Goal: Task Accomplishment & Management: Use online tool/utility

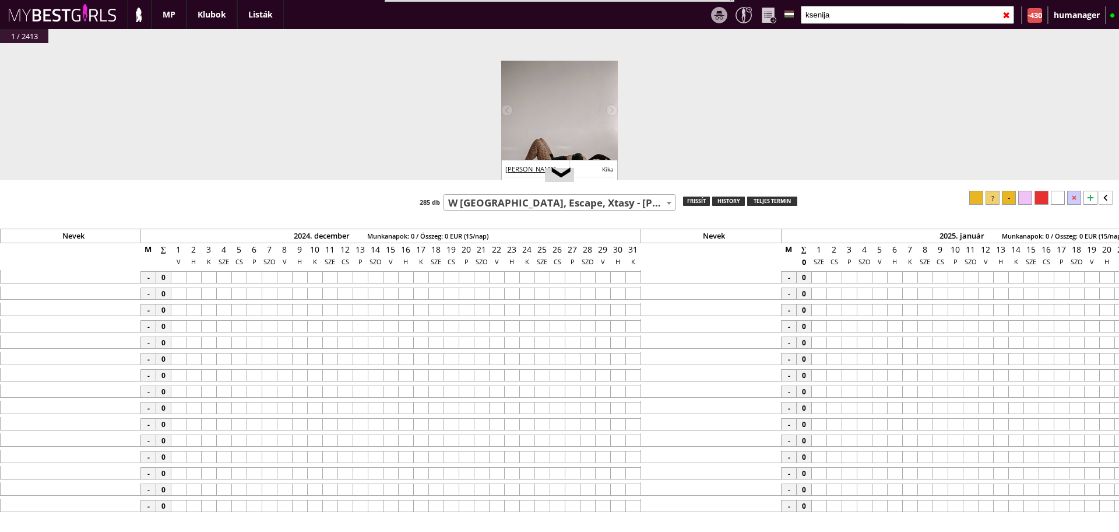
select select "14"
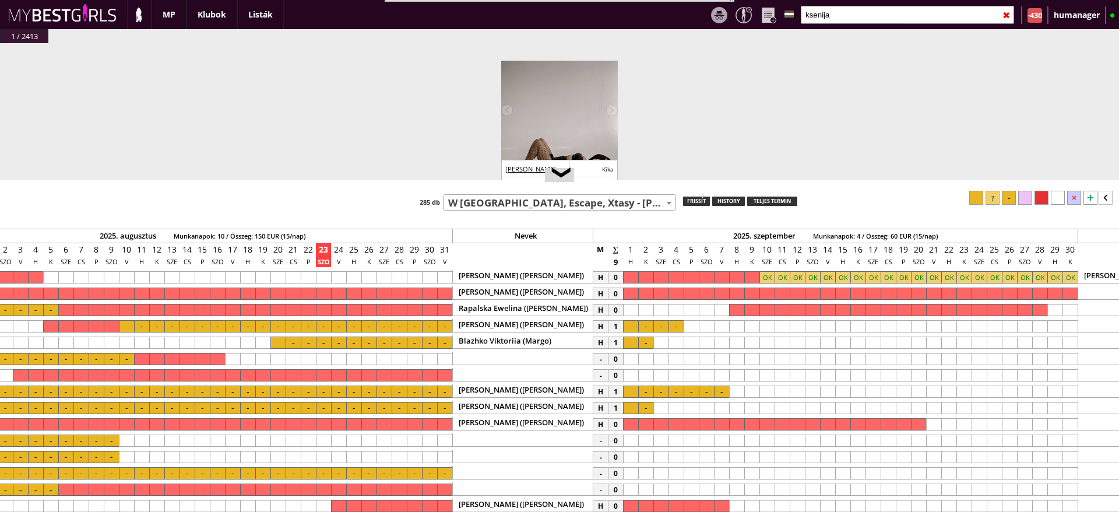
click at [857, 8] on input "ksenija" at bounding box center [907, 15] width 213 height 18
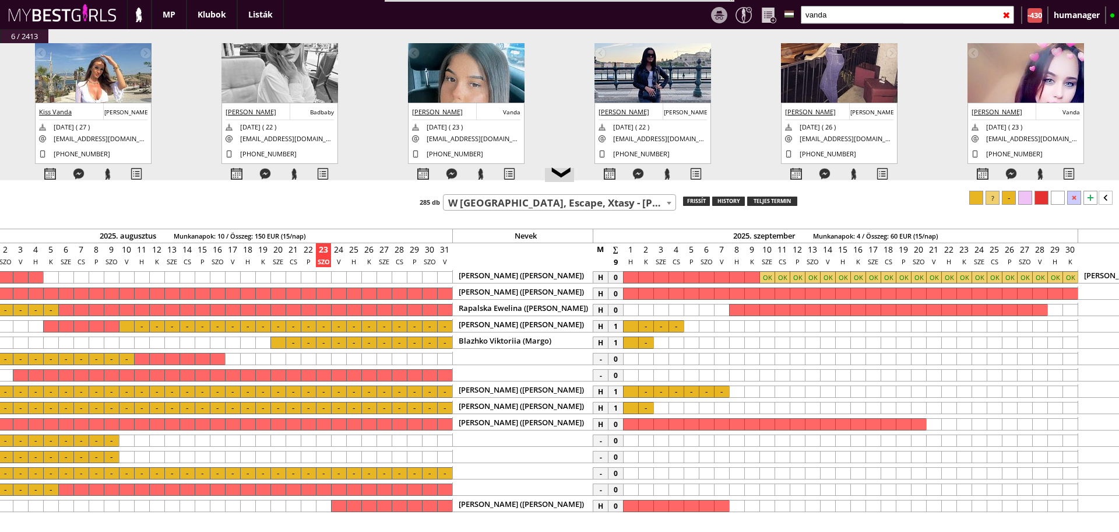
scroll to position [62, 0]
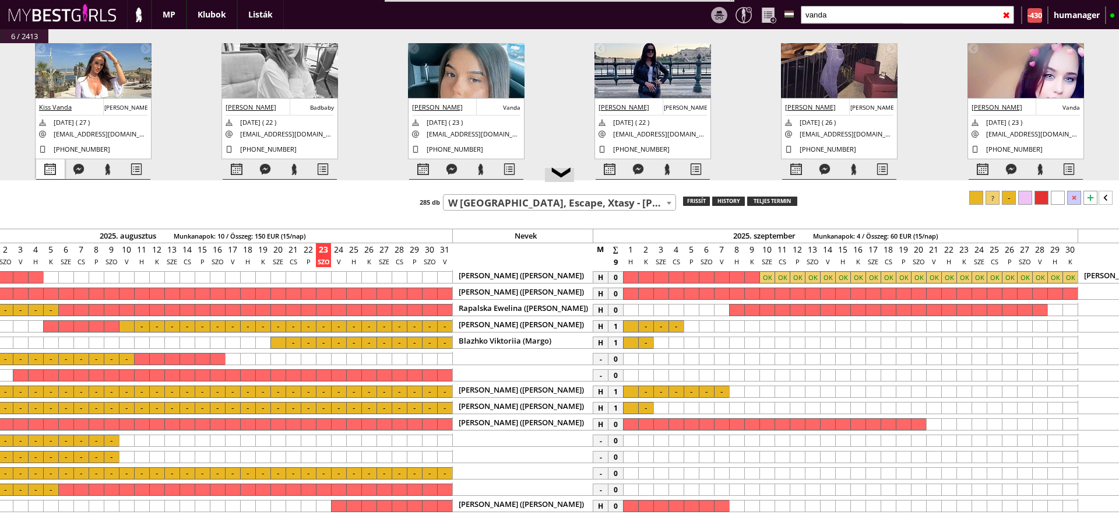
type input "vanda"
click at [40, 166] on div at bounding box center [50, 169] width 29 height 20
select select "0"
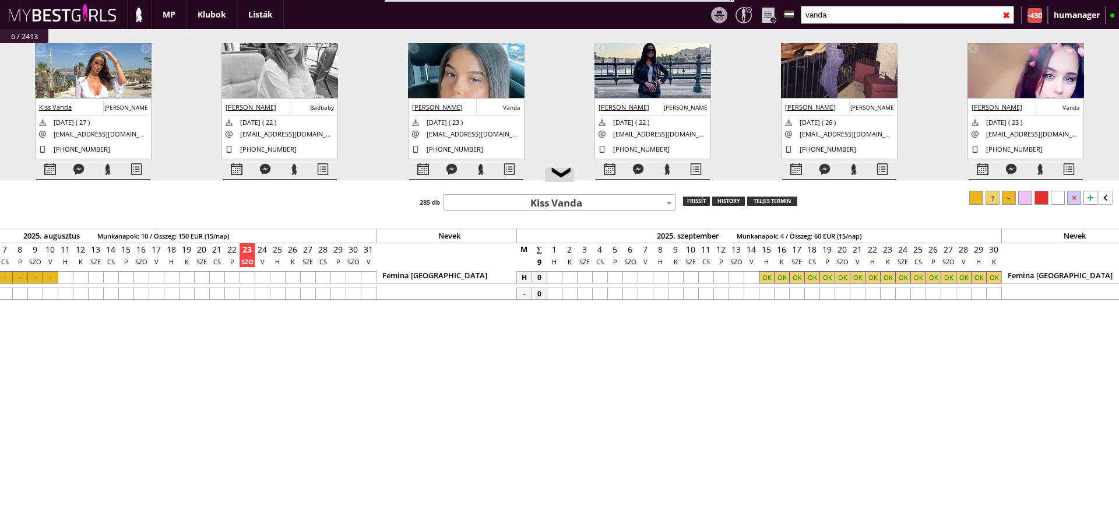
scroll to position [0, 5333]
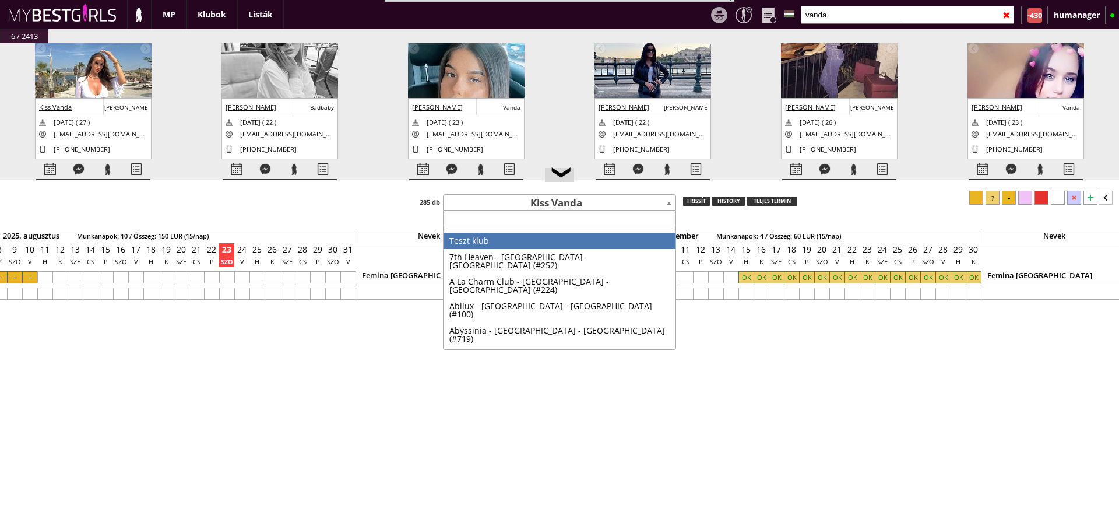
click at [537, 196] on span "Kiss Vanda" at bounding box center [560, 203] width 232 height 16
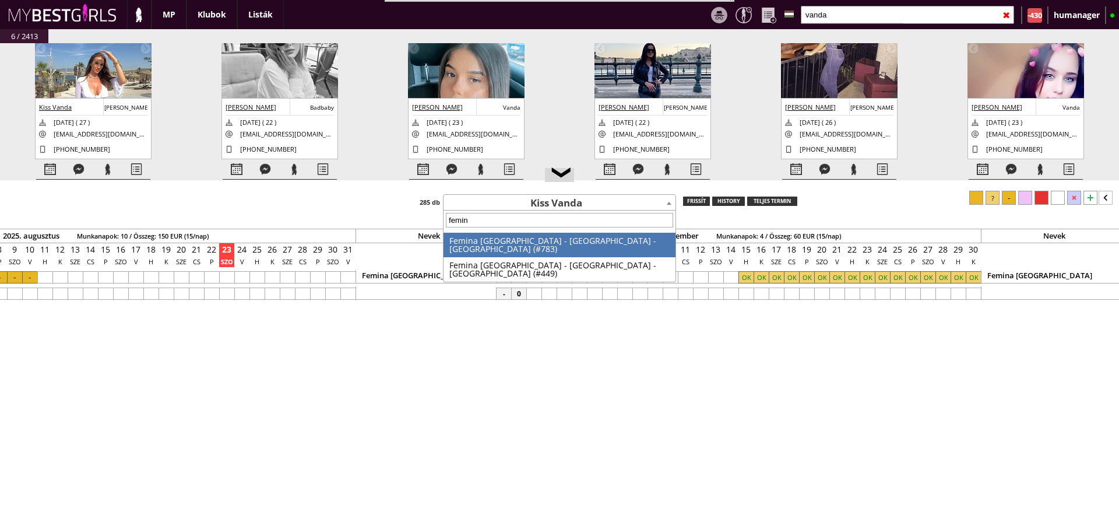
type input "femina"
select select "449"
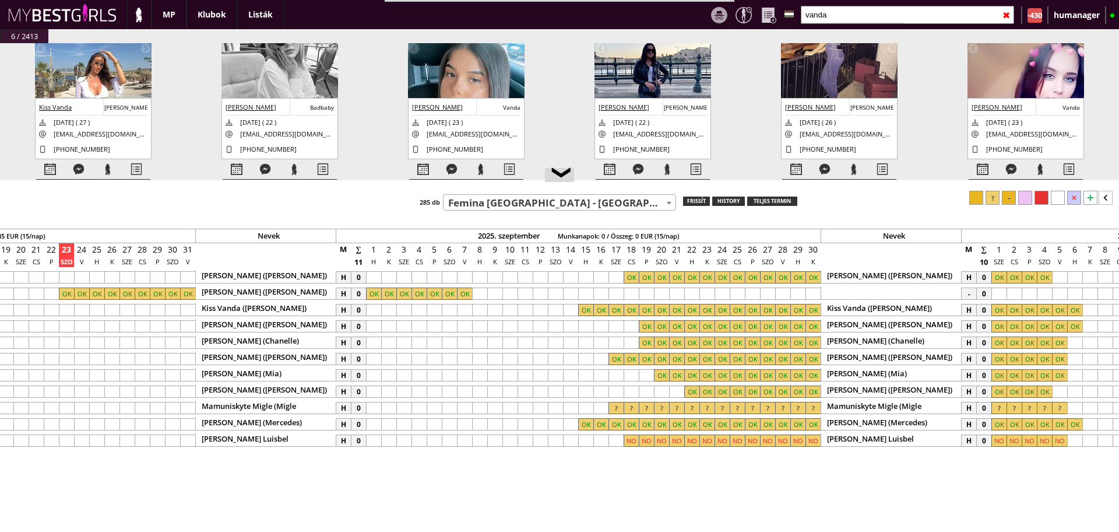
scroll to position [0, 5495]
click at [850, 18] on input "vanda" at bounding box center [907, 15] width 213 height 18
click at [850, 18] on input "text" at bounding box center [907, 15] width 213 height 18
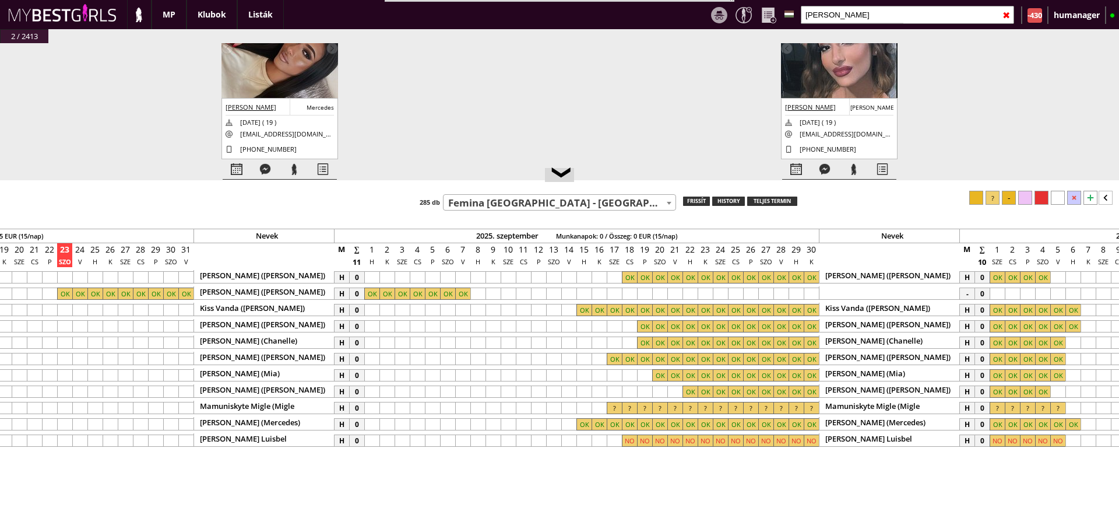
type input "[PERSON_NAME]"
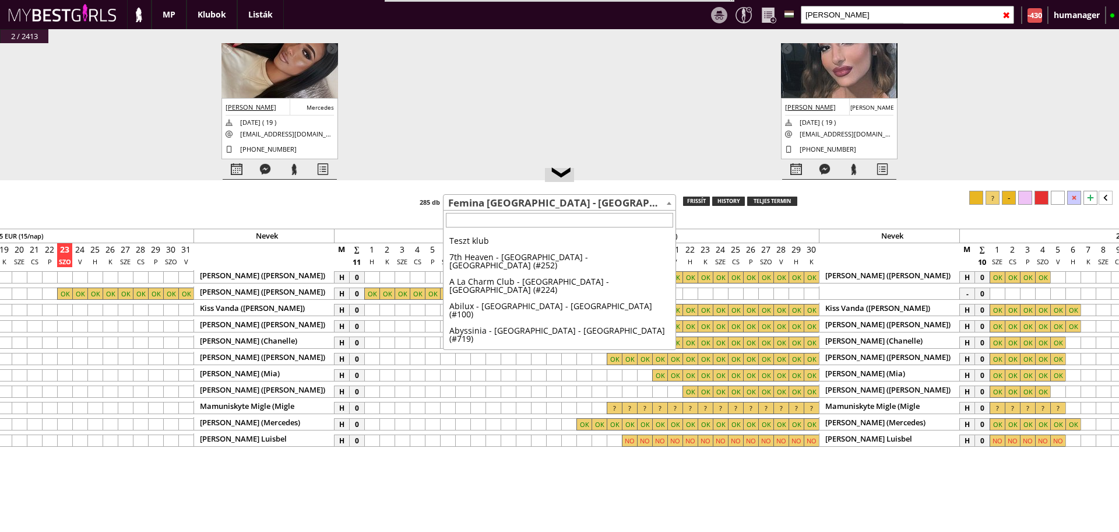
click at [559, 202] on span "Femina [GEOGRAPHIC_DATA] - [GEOGRAPHIC_DATA] - [GEOGRAPHIC_DATA] (#449)" at bounding box center [560, 203] width 232 height 16
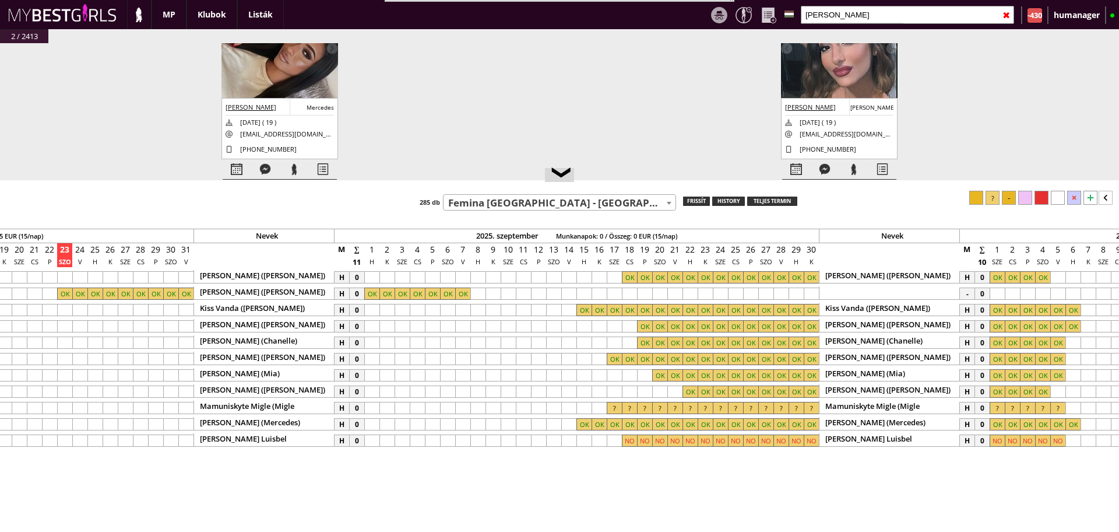
click at [559, 202] on span "Femina [GEOGRAPHIC_DATA] - [GEOGRAPHIC_DATA] - [GEOGRAPHIC_DATA] (#449)" at bounding box center [560, 203] width 232 height 16
click at [632, 326] on div at bounding box center [629, 326] width 15 height 12
click at [539, 323] on div at bounding box center [538, 326] width 15 height 12
click at [1104, 195] on icon at bounding box center [1106, 198] width 14 height 14
click at [1068, 200] on div at bounding box center [1069, 198] width 14 height 14
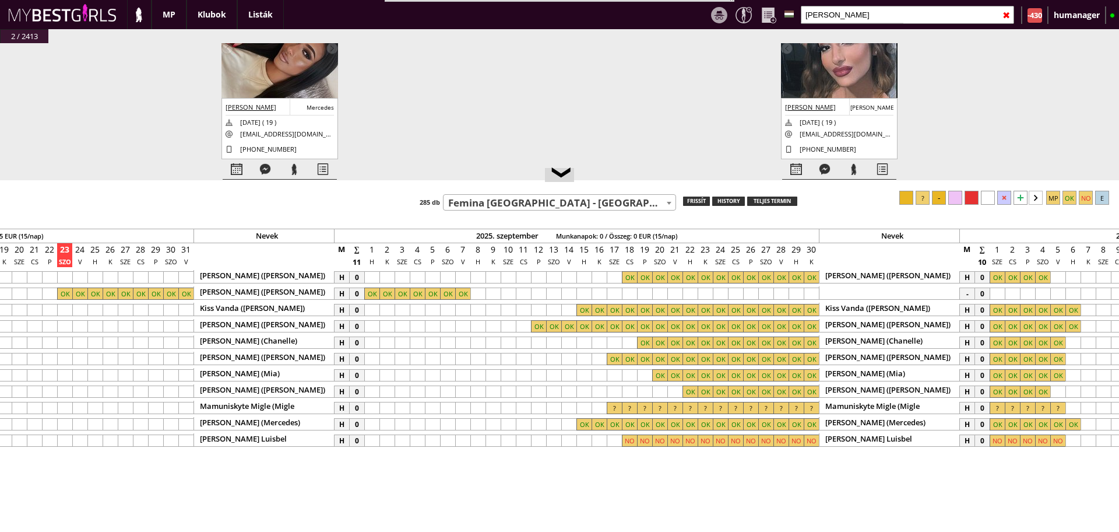
click at [539, 328] on div at bounding box center [538, 326] width 15 height 12
click at [601, 327] on div at bounding box center [599, 326] width 15 height 12
click at [610, 326] on div at bounding box center [614, 326] width 15 height 12
click at [993, 195] on div at bounding box center [988, 198] width 14 height 14
click at [565, 308] on div at bounding box center [568, 310] width 15 height 12
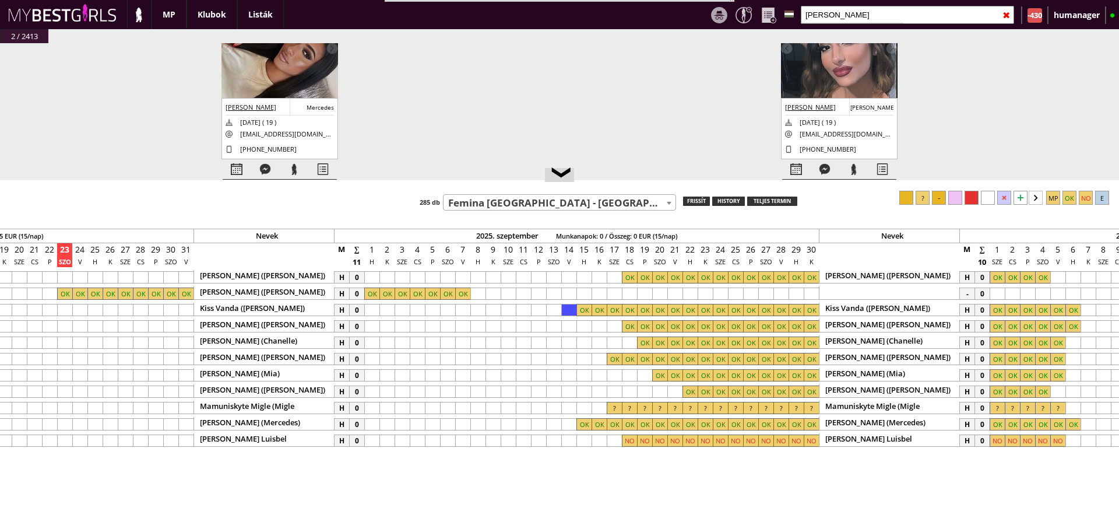
click at [536, 305] on div at bounding box center [538, 310] width 15 height 12
click at [1068, 192] on div at bounding box center [1069, 198] width 14 height 14
click at [574, 424] on div at bounding box center [568, 424] width 15 height 12
click at [536, 421] on div at bounding box center [538, 424] width 15 height 12
click at [1070, 197] on div at bounding box center [1069, 198] width 14 height 14
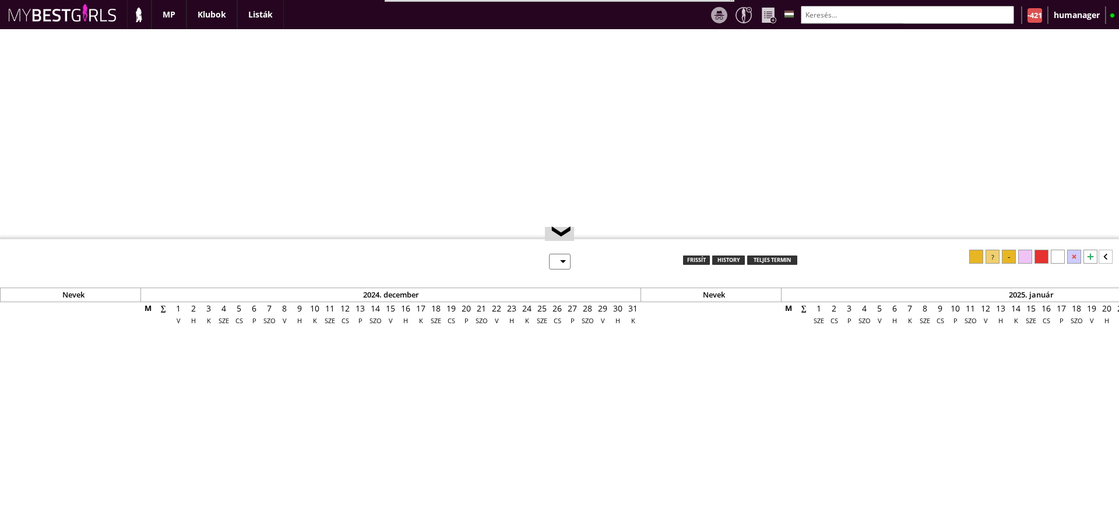
select select "0"
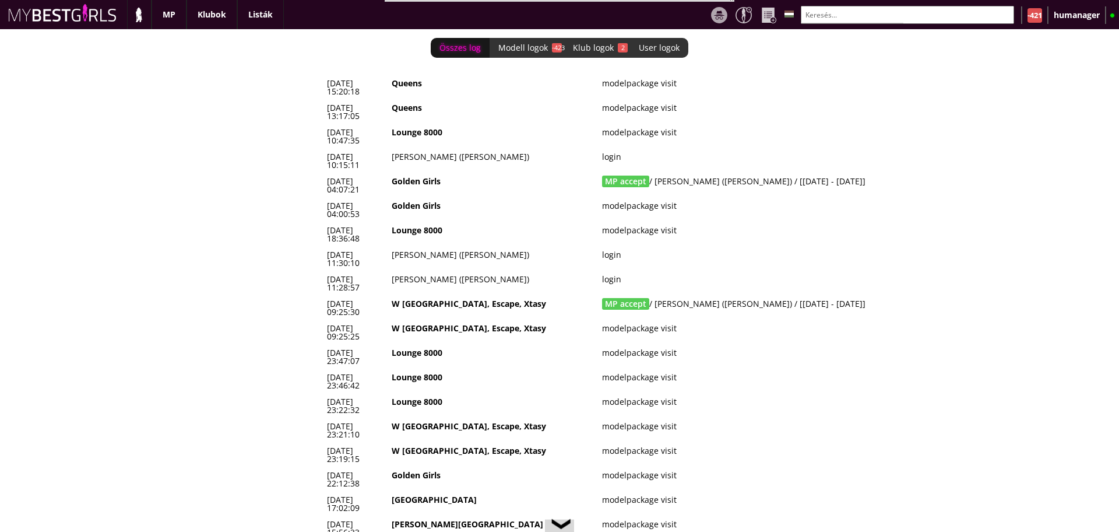
scroll to position [0, 5031]
click at [705, 173] on td "MP accept / Bakosova Simona (Eva) / [2025-09-29 - 2025-11-02]" at bounding box center [775, 185] width 355 height 24
click at [684, 295] on td "MP accept / Trogmayer Klára (Niki) / [2025-09-10 - 2025-10-05]" at bounding box center [775, 307] width 355 height 24
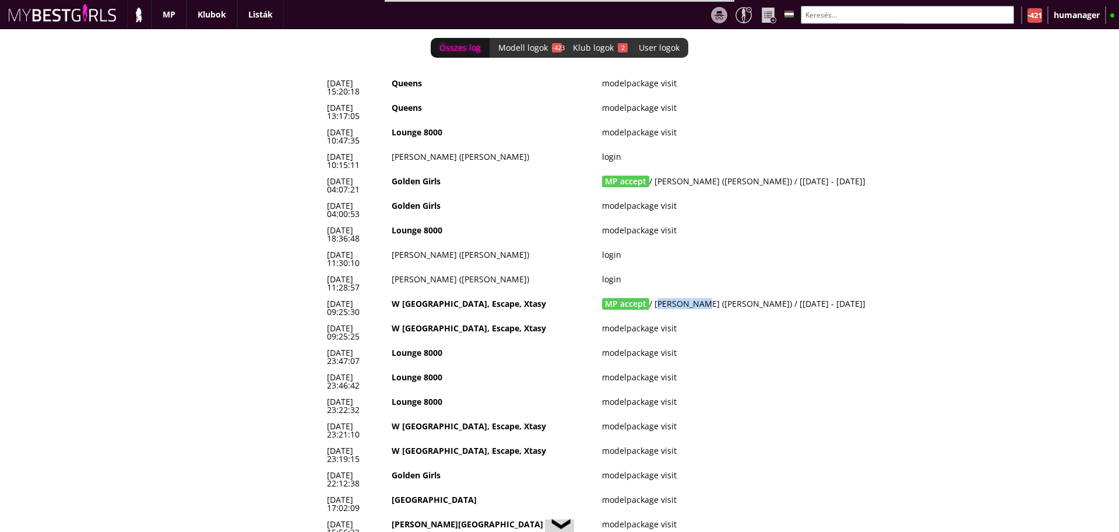
click at [684, 295] on td "MP accept / Trogmayer Klára (Niki) / [2025-09-10 - 2025-10-05]" at bounding box center [775, 307] width 355 height 24
click at [680, 173] on td "MP accept / Bakosova Simona (Eva) / [2025-09-29 - 2025-11-02]" at bounding box center [775, 185] width 355 height 24
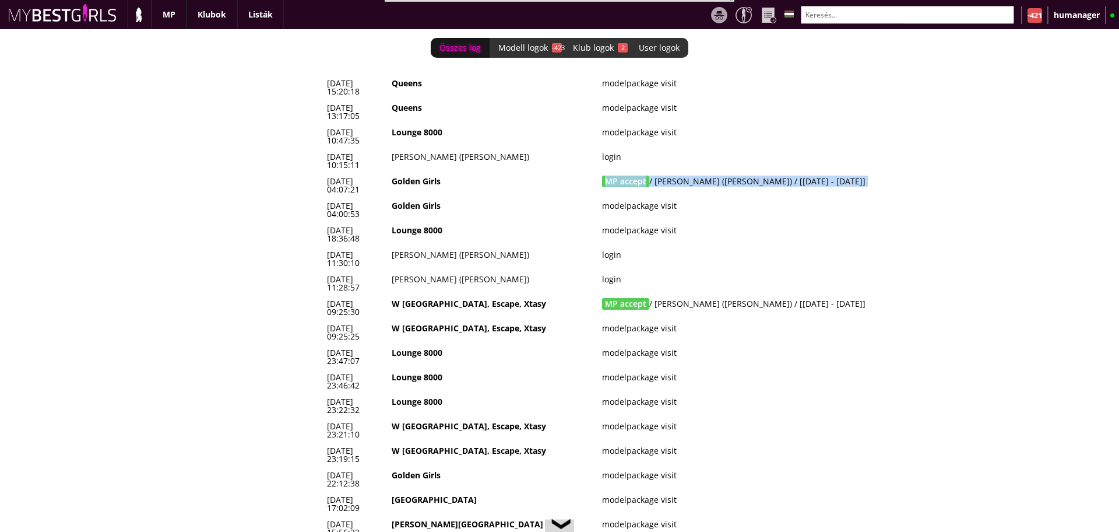
click at [617, 175] on span "MP accept" at bounding box center [625, 181] width 47 height 12
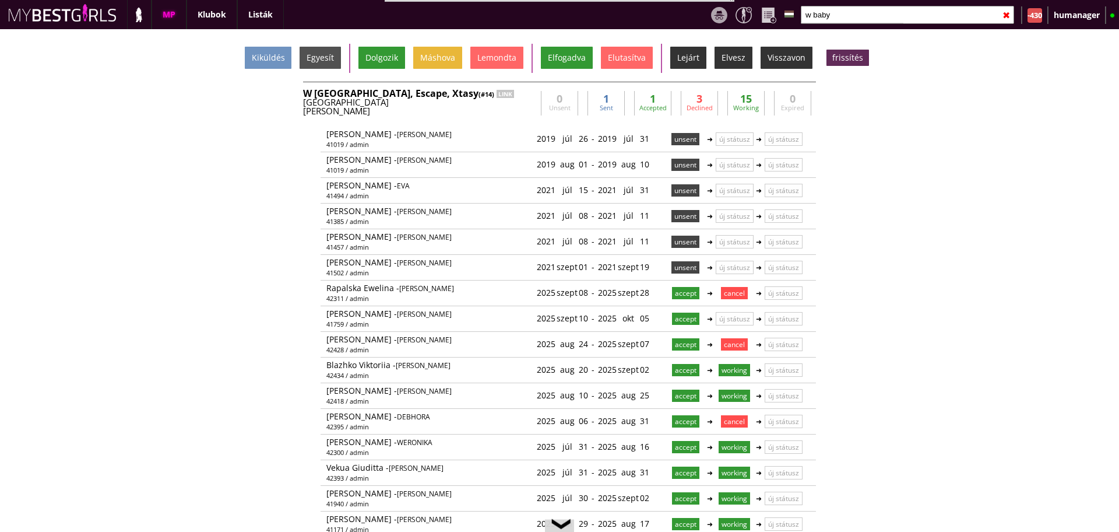
click at [838, 15] on input "w baby" at bounding box center [907, 15] width 213 height 18
type input "w"
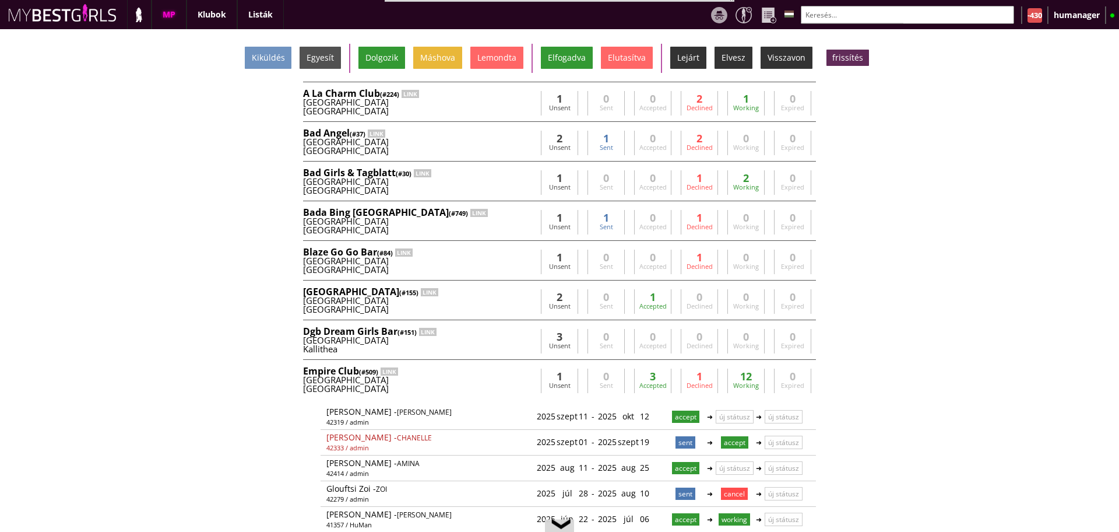
scroll to position [0, 5000]
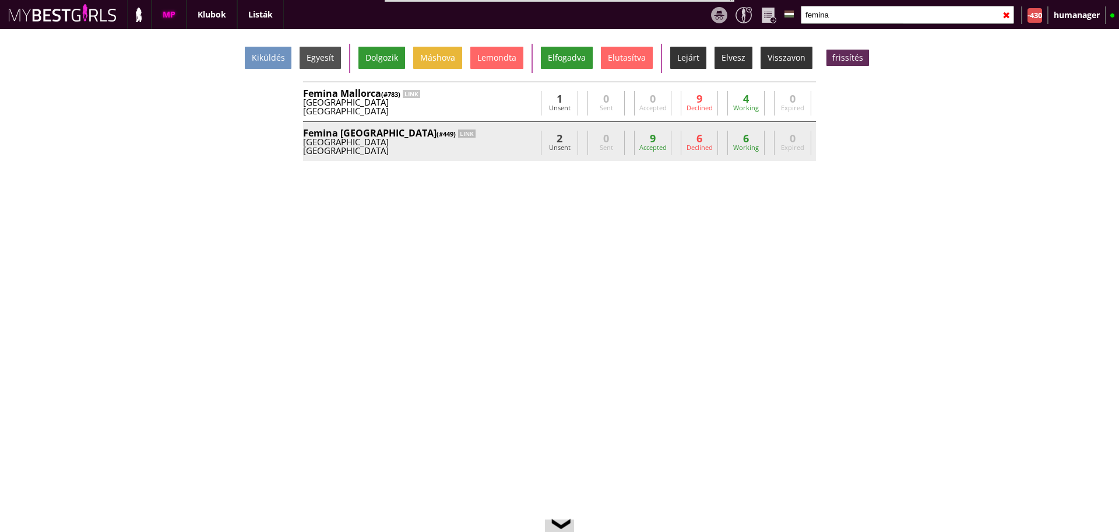
type input "femina"
click at [506, 136] on div "Femina München (#449) LINK" at bounding box center [419, 132] width 233 height 9
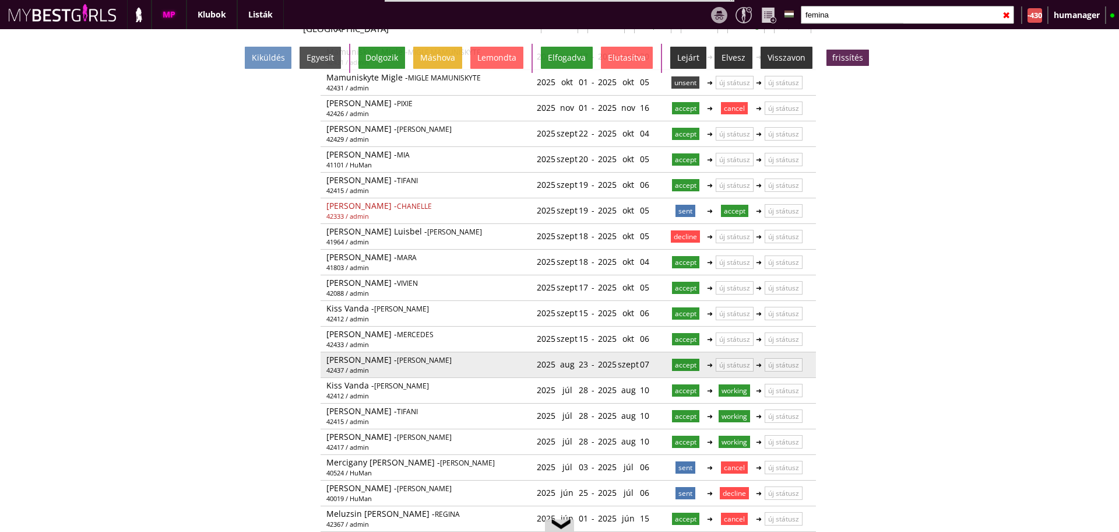
scroll to position [119, 0]
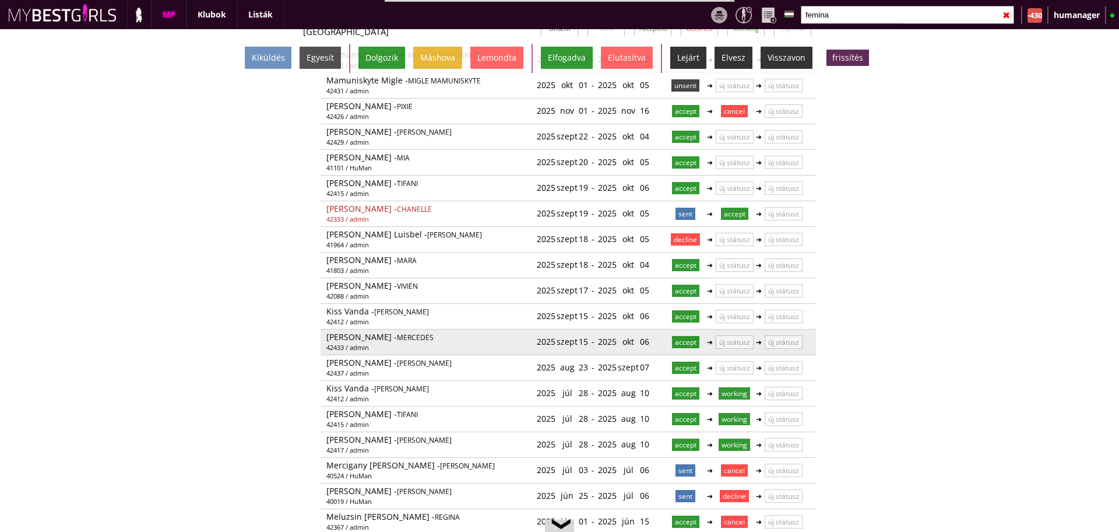
click at [573, 339] on div "2025 szept 15" at bounding box center [562, 341] width 51 height 19
click at [584, 343] on link at bounding box center [589, 341] width 10 height 10
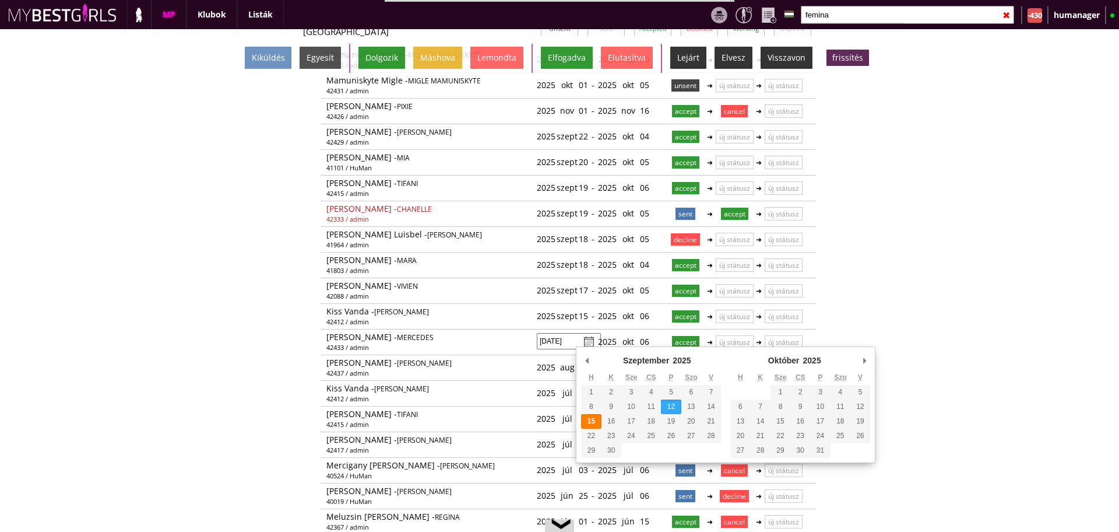
type input "2025-09-12"
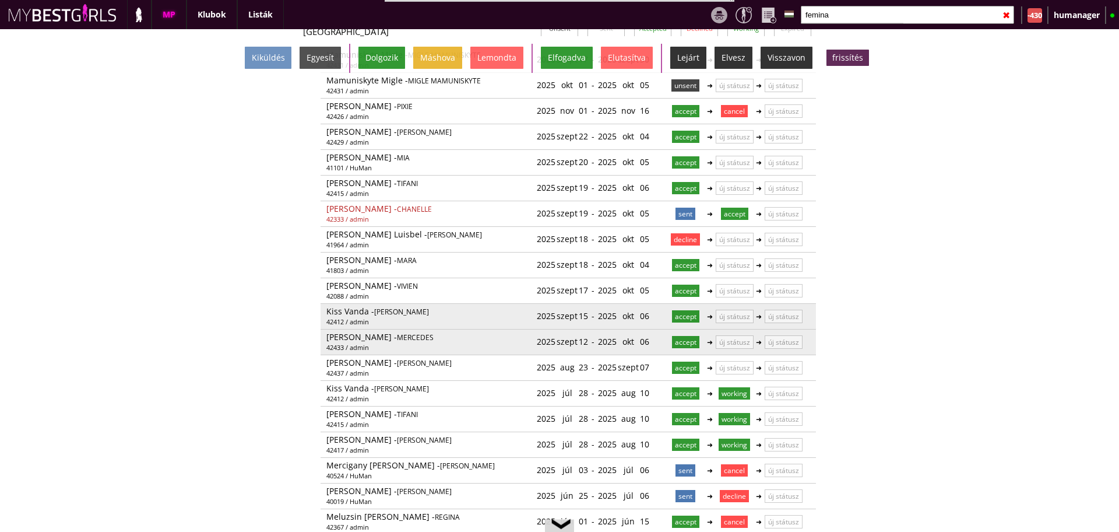
click at [573, 316] on div "2025 szept 15" at bounding box center [562, 315] width 51 height 19
click at [584, 313] on link at bounding box center [589, 316] width 10 height 10
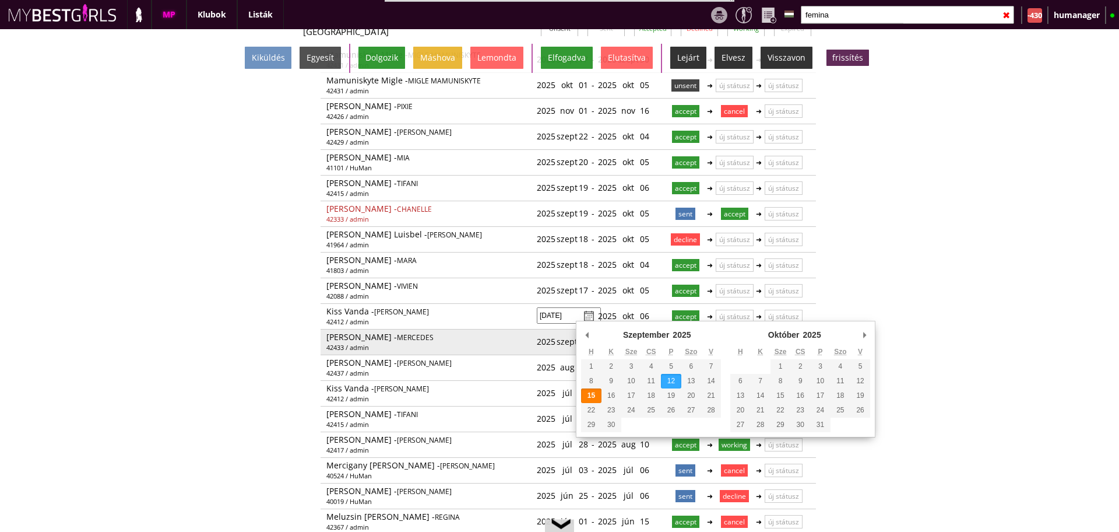
type input "2025-09-12"
